Goal: Find contact information: Find contact information

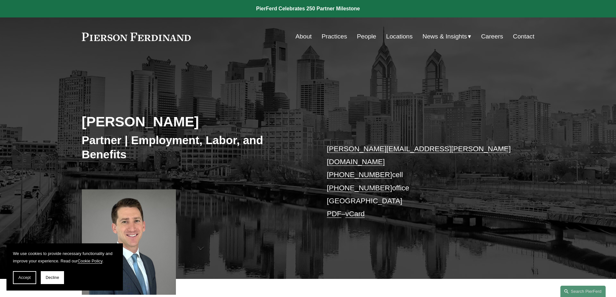
click at [362, 210] on link "vCard" at bounding box center [354, 214] width 19 height 8
click at [49, 280] on button "Decline" at bounding box center [52, 277] width 23 height 13
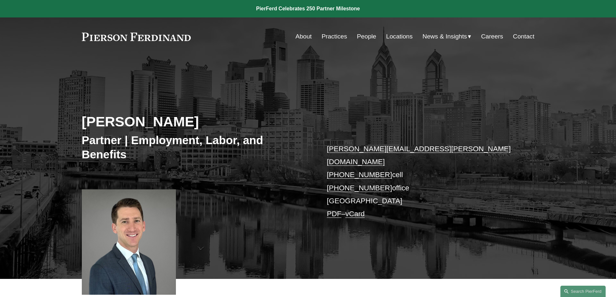
click at [525, 36] on link "Contact" at bounding box center [523, 36] width 21 height 12
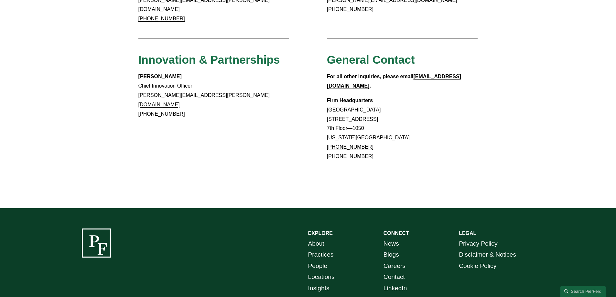
scroll to position [602, 0]
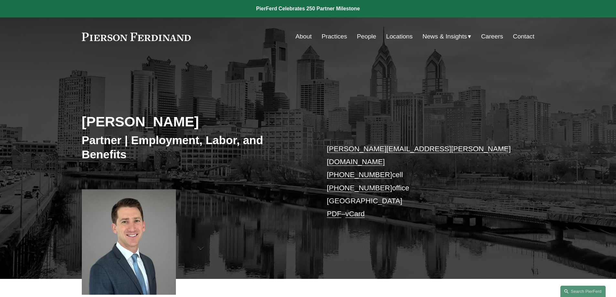
drag, startPoint x: 193, startPoint y: 34, endPoint x: 182, endPoint y: 35, distance: 11.4
click at [155, 36] on div "About Practices People Locations News & Insights News" at bounding box center [308, 36] width 453 height 12
drag, startPoint x: 192, startPoint y: 36, endPoint x: 103, endPoint y: 36, distance: 89.3
click at [112, 41] on div "About Practices People Locations News & Insights News" at bounding box center [308, 36] width 453 height 12
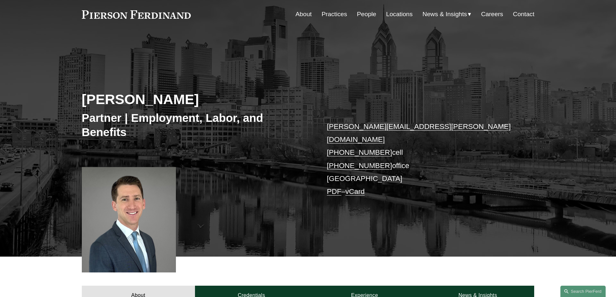
scroll to position [32, 0]
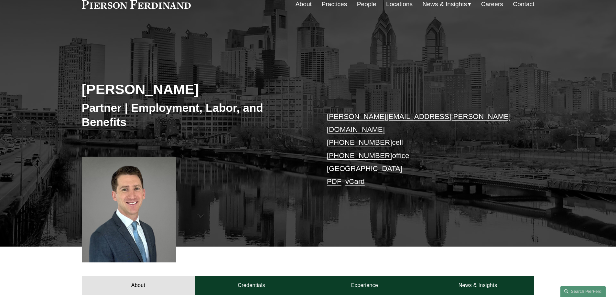
click at [352, 156] on p "benjamin.jacobs@pierferd.com +1.215.620.6697 cell +1.484.509.0577 office Philad…" at bounding box center [421, 149] width 189 height 78
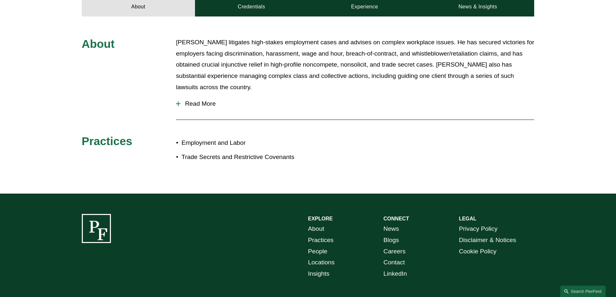
scroll to position [346, 0]
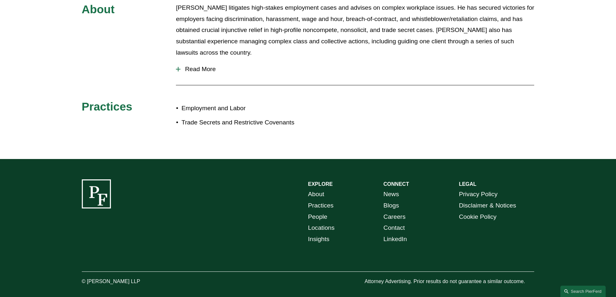
click at [323, 223] on link "Locations" at bounding box center [321, 228] width 27 height 11
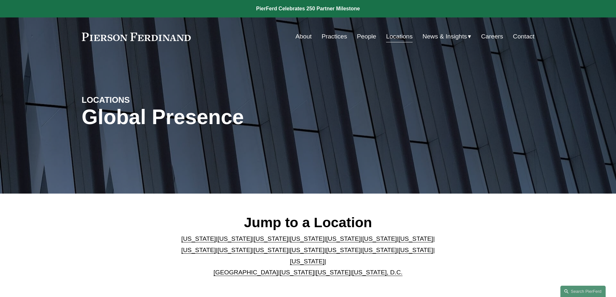
scroll to position [129, 0]
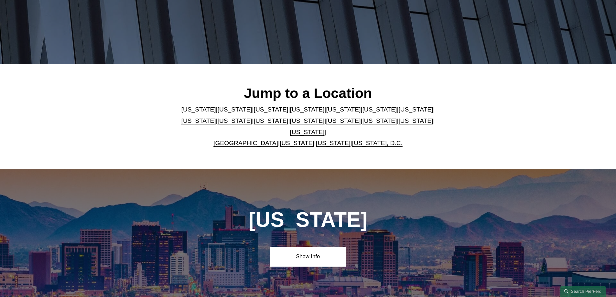
click at [399, 122] on link "[US_STATE]" at bounding box center [416, 120] width 35 height 7
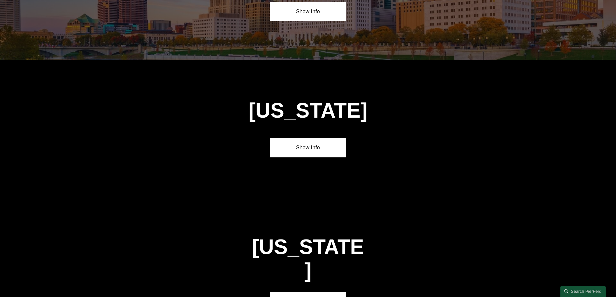
scroll to position [2065, 0]
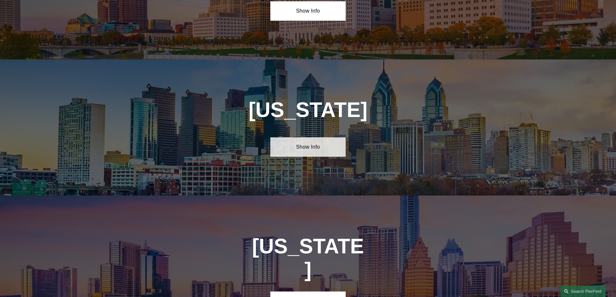
click at [303, 137] on link "Show Info" at bounding box center [307, 146] width 75 height 19
